Goal: Transaction & Acquisition: Purchase product/service

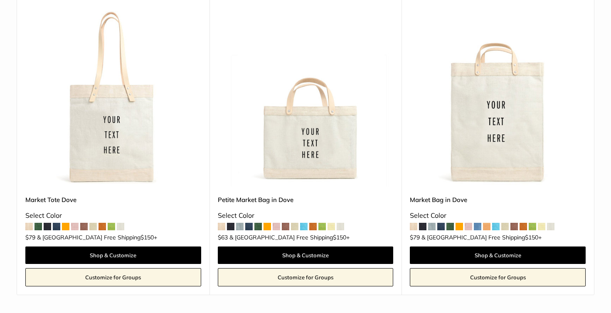
scroll to position [424, 0]
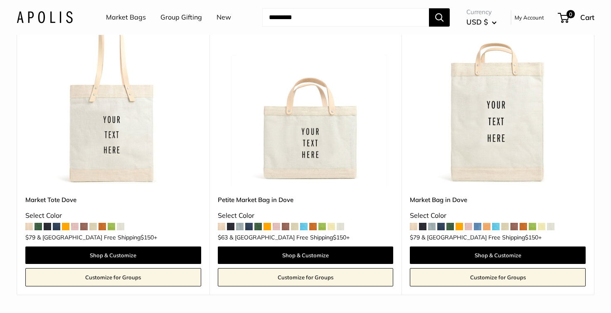
click at [0, 0] on img at bounding box center [0, 0] width 0 height 0
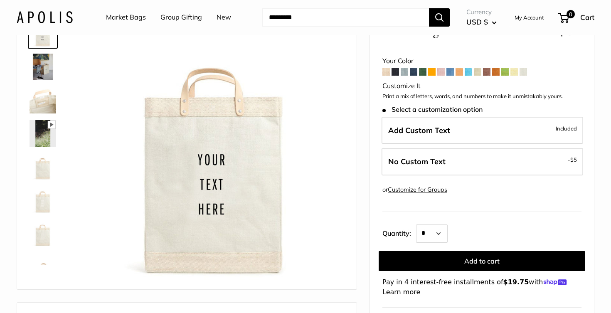
scroll to position [80, 0]
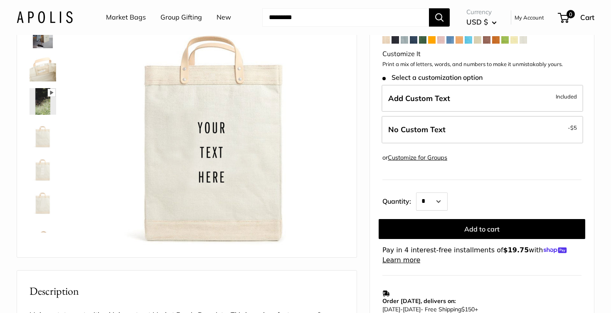
click at [48, 127] on img at bounding box center [43, 134] width 27 height 27
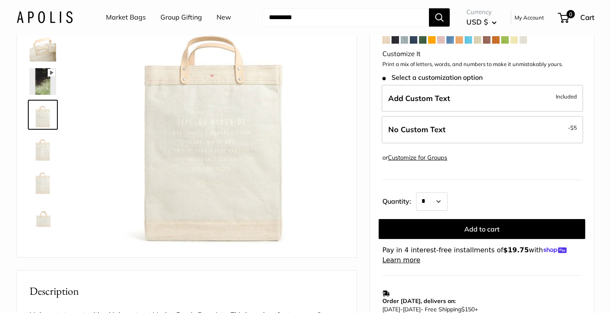
click at [42, 156] on img at bounding box center [43, 148] width 27 height 27
click at [42, 178] on img at bounding box center [43, 181] width 27 height 27
click at [42, 210] on img at bounding box center [43, 214] width 27 height 27
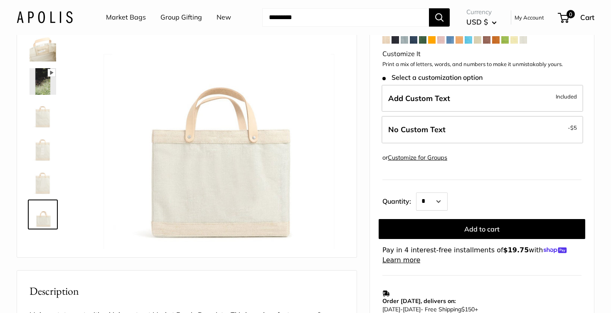
click at [39, 54] on img at bounding box center [43, 48] width 27 height 27
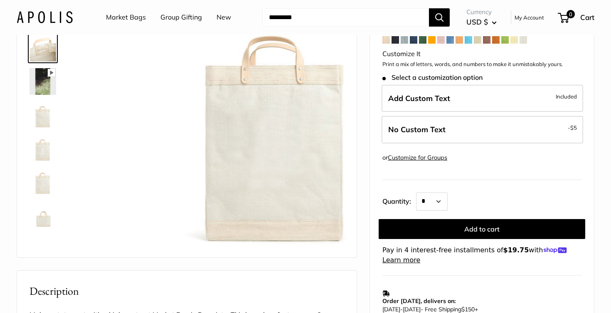
scroll to position [0, 0]
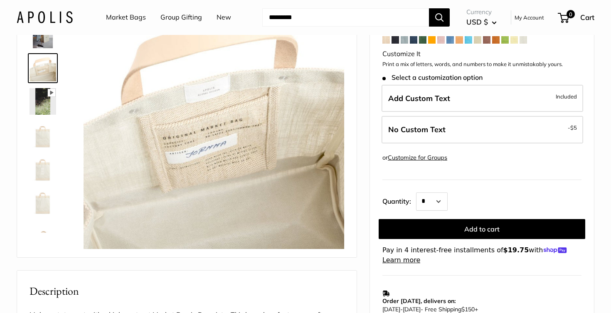
click at [41, 71] on img at bounding box center [43, 68] width 27 height 27
click at [41, 97] on img at bounding box center [43, 101] width 27 height 27
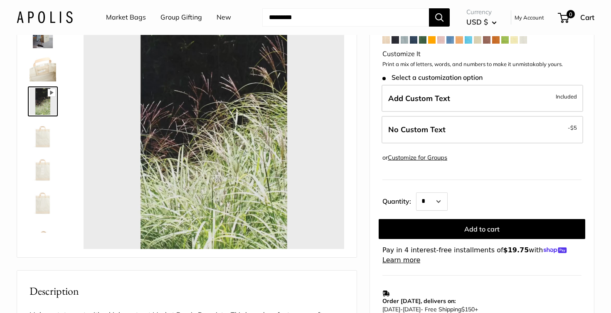
type input "*"
click at [48, 133] on img at bounding box center [43, 134] width 27 height 27
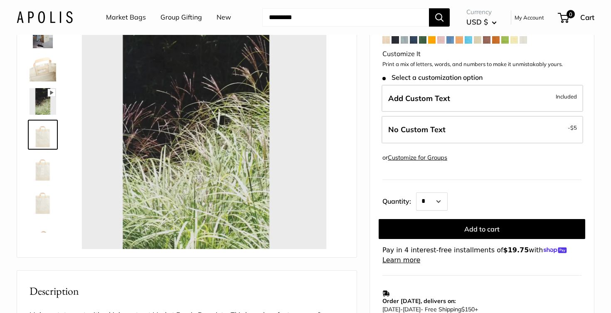
scroll to position [20, 0]
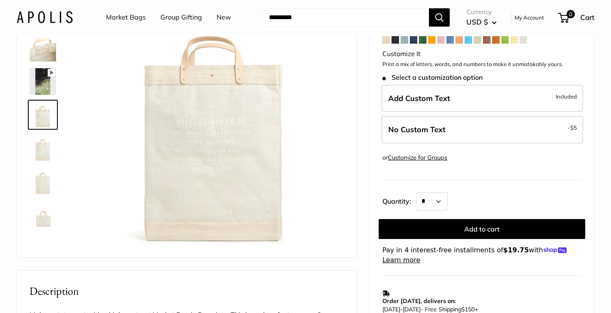
click at [44, 181] on img at bounding box center [43, 181] width 27 height 27
click at [45, 49] on img at bounding box center [43, 48] width 27 height 27
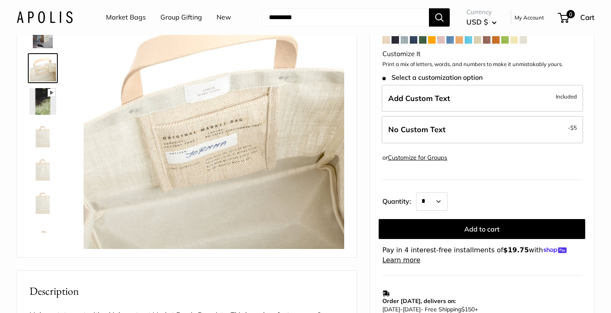
click at [47, 138] on img at bounding box center [43, 134] width 27 height 27
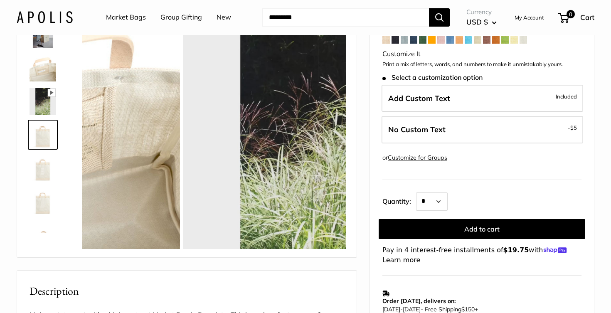
scroll to position [20, 0]
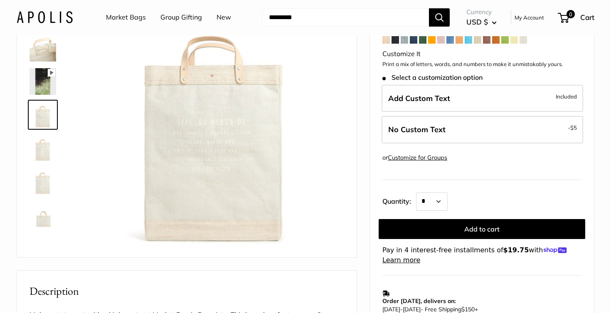
click at [41, 49] on img at bounding box center [43, 48] width 27 height 27
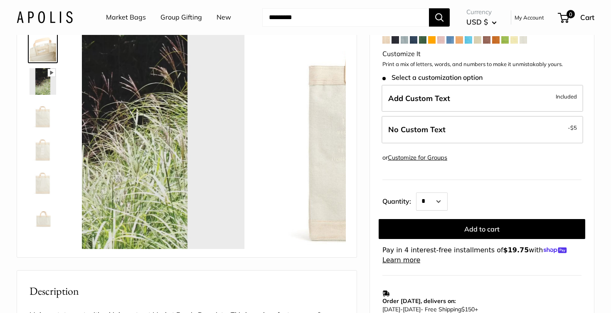
scroll to position [0, 0]
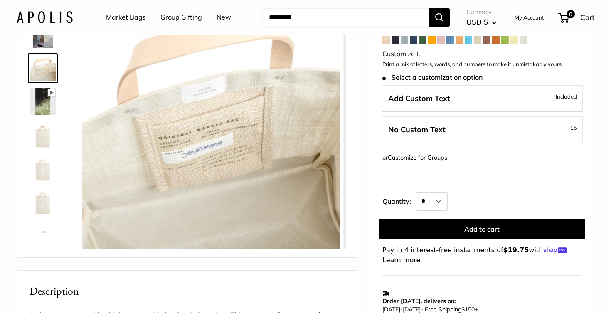
click at [43, 139] on img at bounding box center [43, 134] width 27 height 27
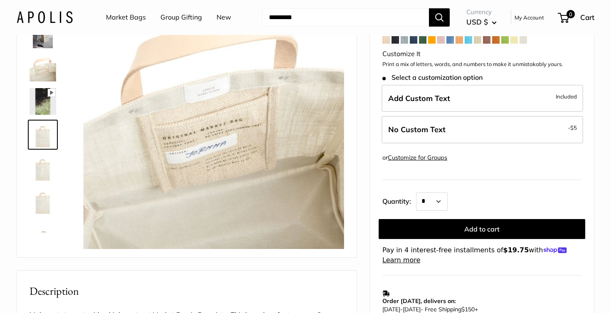
scroll to position [20, 0]
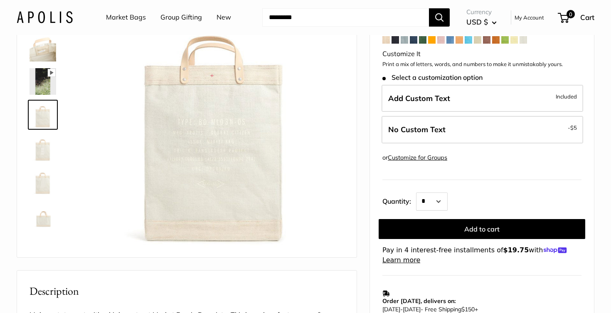
click at [40, 178] on img at bounding box center [43, 181] width 27 height 27
